Goal: Information Seeking & Learning: Learn about a topic

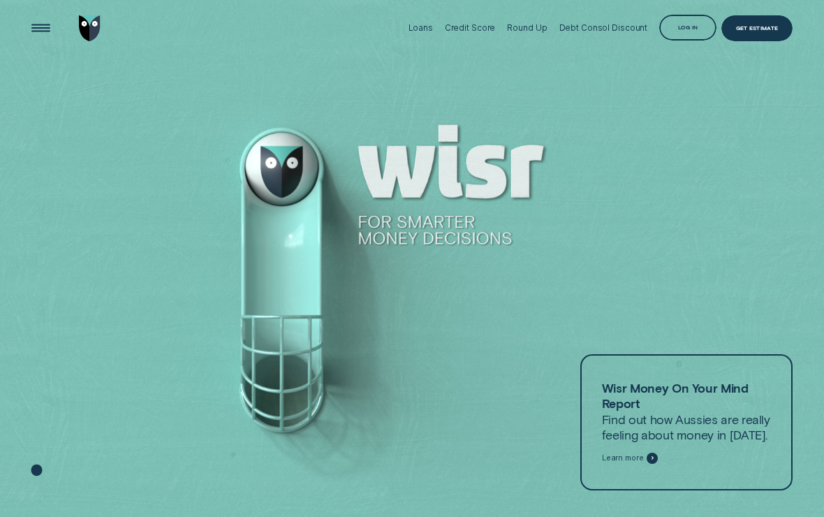
click at [45, 31] on div "Open Menu" at bounding box center [41, 28] width 36 height 36
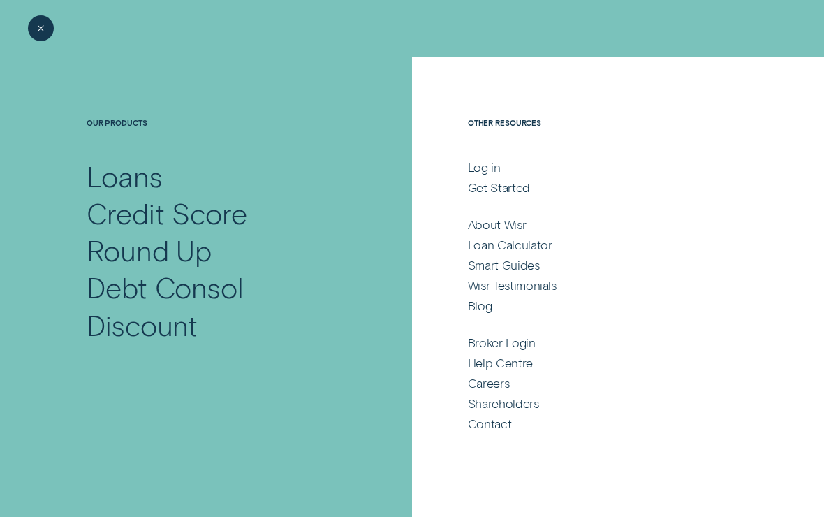
click at [516, 404] on div "Shareholders" at bounding box center [503, 402] width 71 height 15
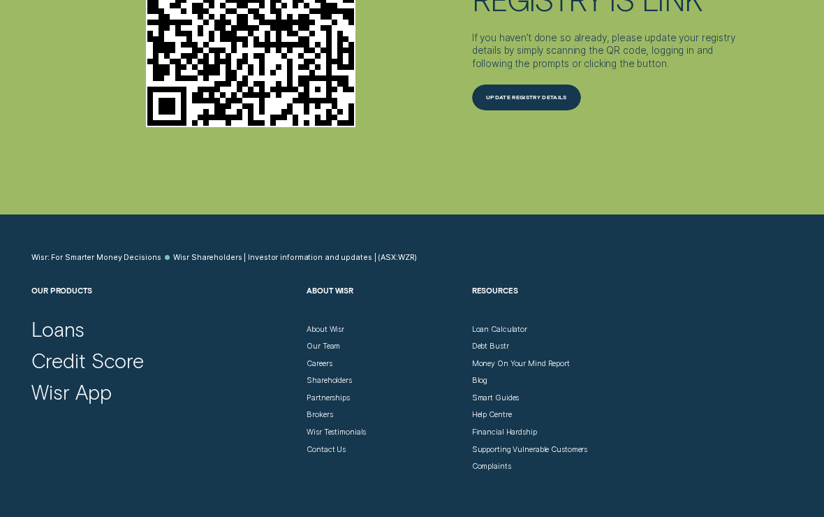
scroll to position [2952, 0]
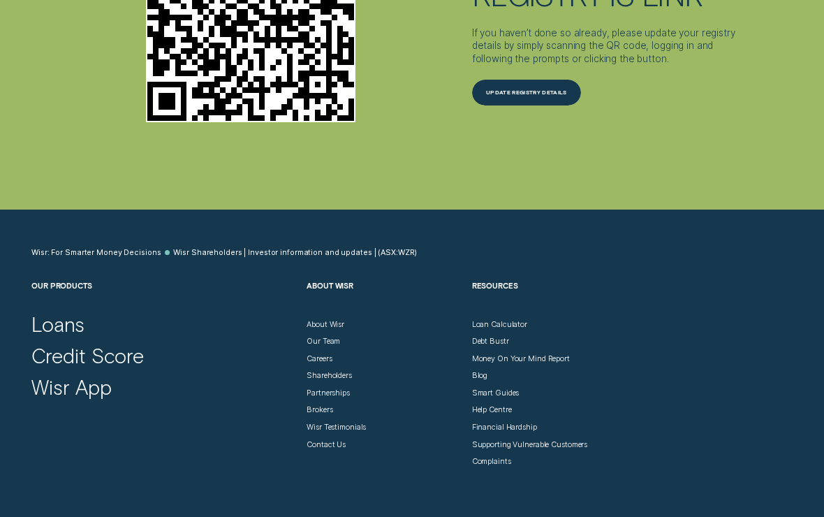
click at [321, 337] on div "Our Team" at bounding box center [324, 342] width 34 height 10
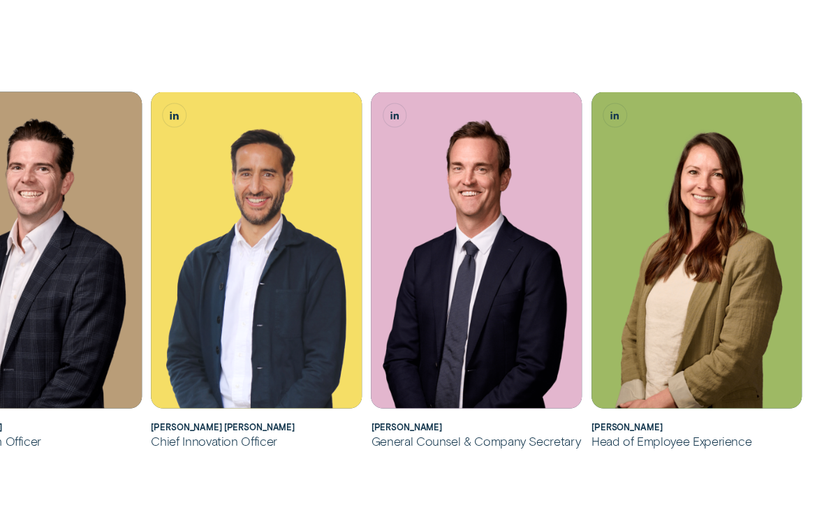
scroll to position [673, 0]
click at [284, 325] on div "[PERSON_NAME] joined Wisr as its first Chief Innovation Officer in [DATE] and l…" at bounding box center [256, 354] width 187 height 76
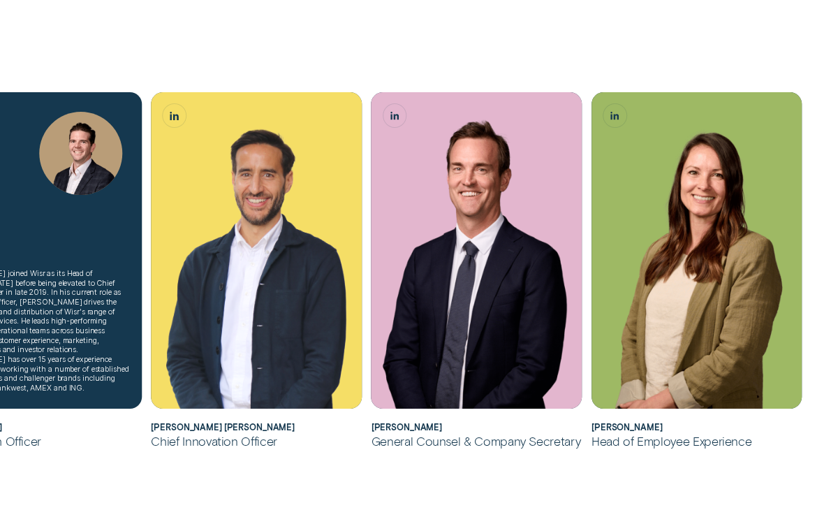
click at [73, 333] on div "[PERSON_NAME] joined Wisr as its Head of Marketing in [DATE] before being eleva…" at bounding box center [36, 331] width 187 height 124
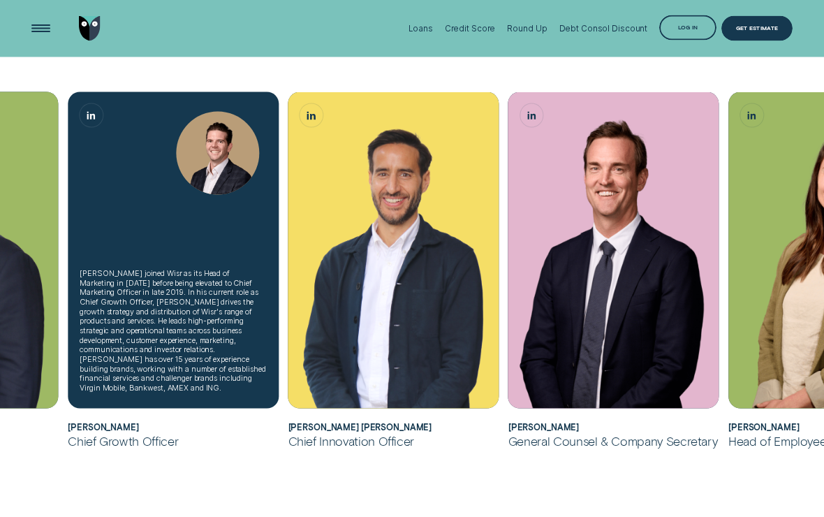
scroll to position [588, 0]
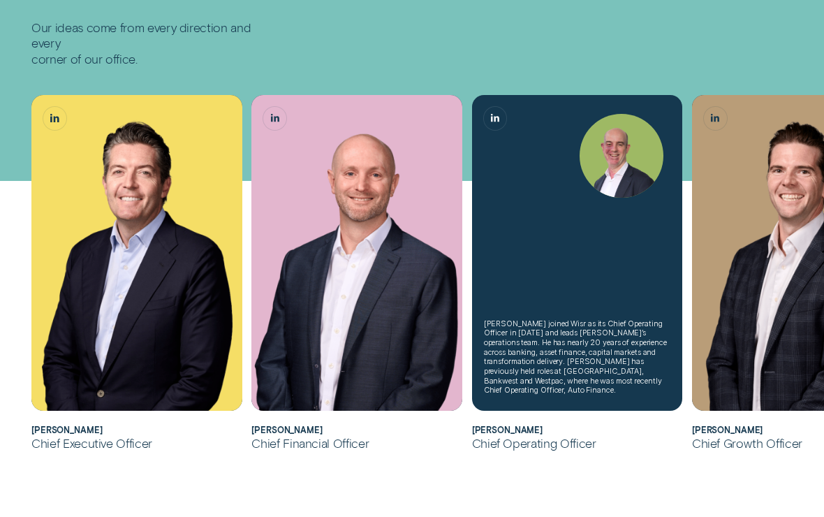
scroll to position [191, 0]
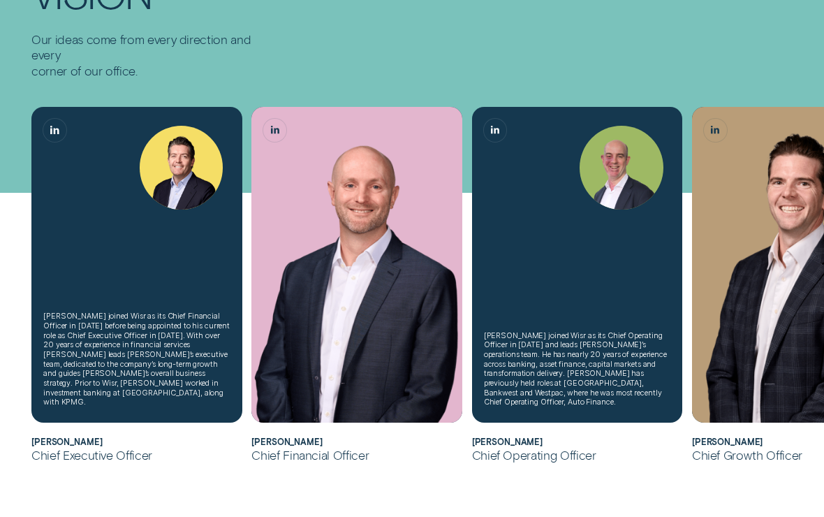
click at [140, 210] on img "Andrew Goodwin, Chief Executive Officer" at bounding box center [182, 168] width 84 height 84
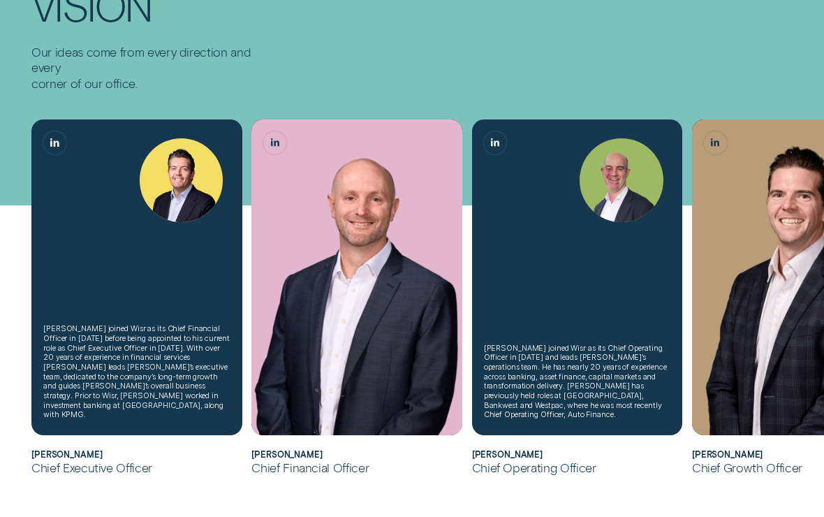
scroll to position [175, 0]
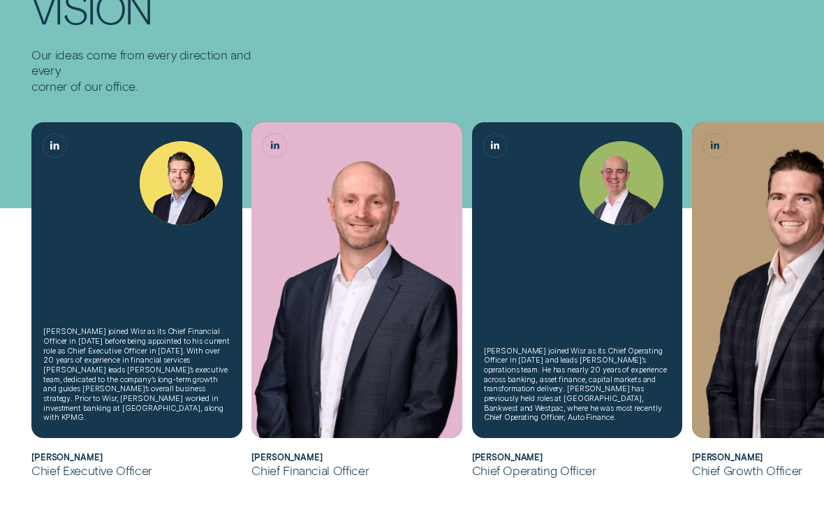
click at [358, 337] on img "Matthew Lewis, Chief Financial Officer" at bounding box center [356, 280] width 211 height 316
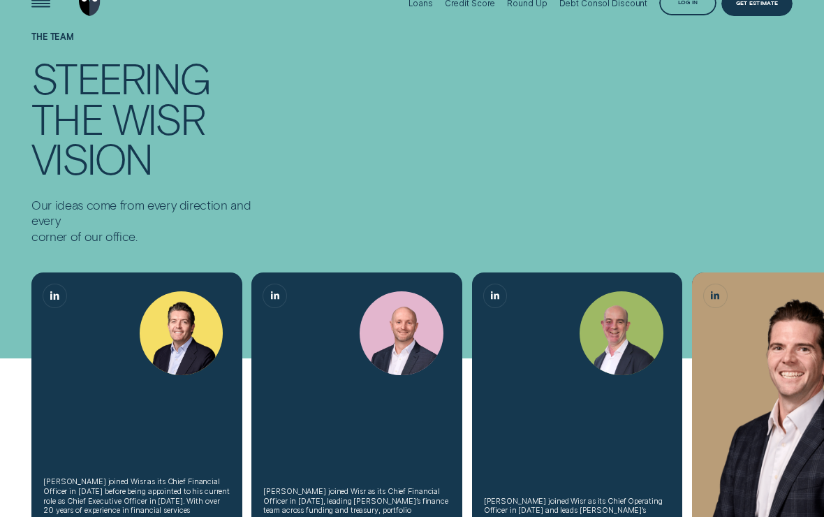
scroll to position [0, 0]
